Goal: Transaction & Acquisition: Purchase product/service

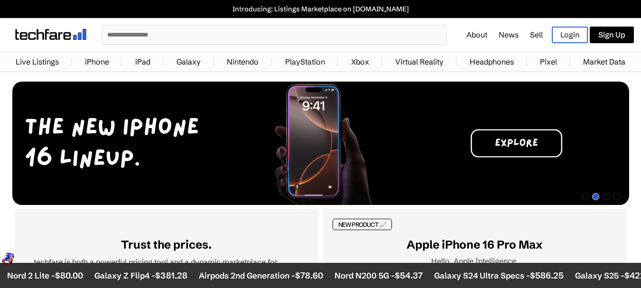
click at [336, 30] on input "text" at bounding box center [274, 35] width 343 height 19
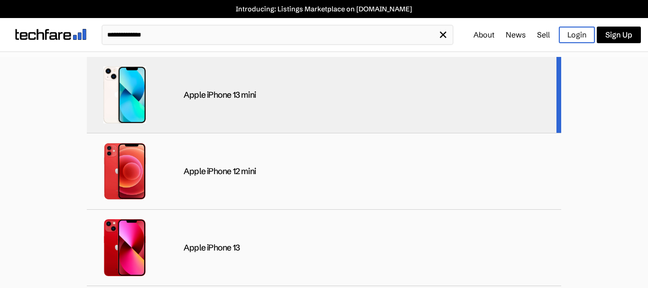
type input "**********"
click at [235, 89] on div "Apple iPhone 13 mini" at bounding box center [324, 95] width 475 height 76
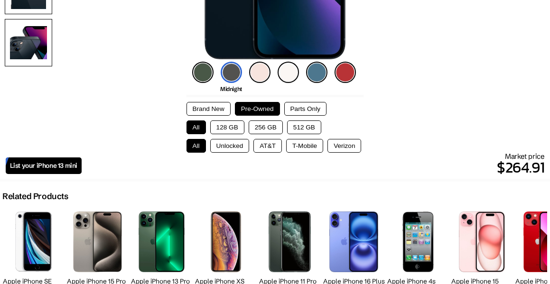
click at [224, 109] on button "Brand New" at bounding box center [208, 109] width 44 height 14
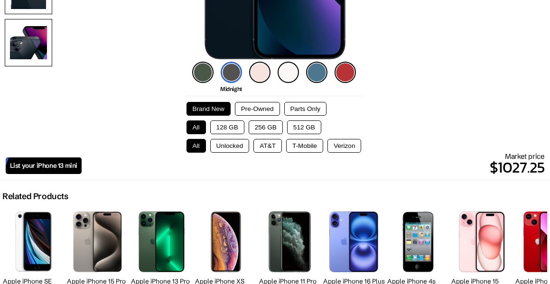
click at [232, 128] on button "128 GB" at bounding box center [227, 128] width 34 height 14
drag, startPoint x: 550, startPoint y: 91, endPoint x: 556, endPoint y: 102, distance: 12.5
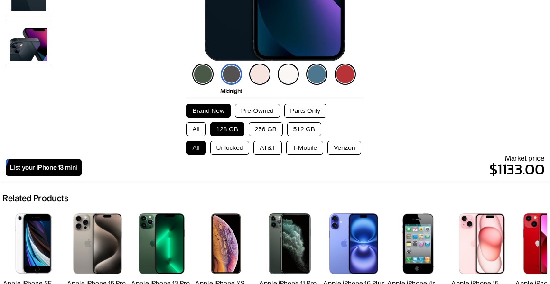
scroll to position [197, 0]
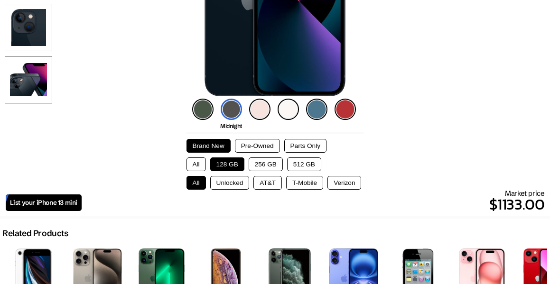
click at [344, 109] on img at bounding box center [345, 109] width 21 height 21
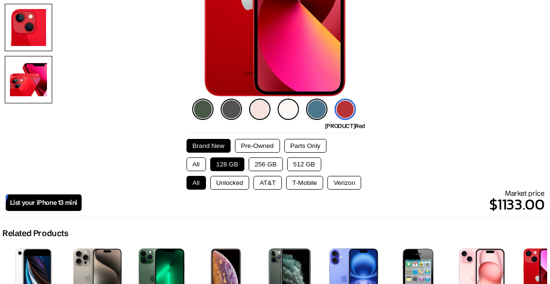
click at [264, 144] on button "Pre-Owned" at bounding box center [257, 146] width 45 height 14
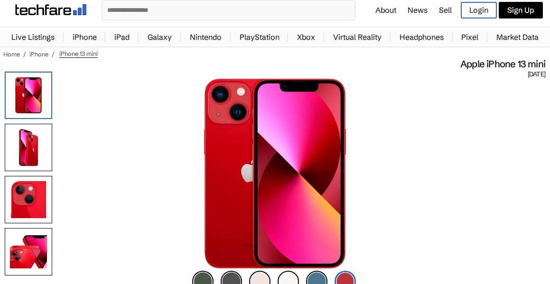
scroll to position [17, 0]
